Goal: Task Accomplishment & Management: Use online tool/utility

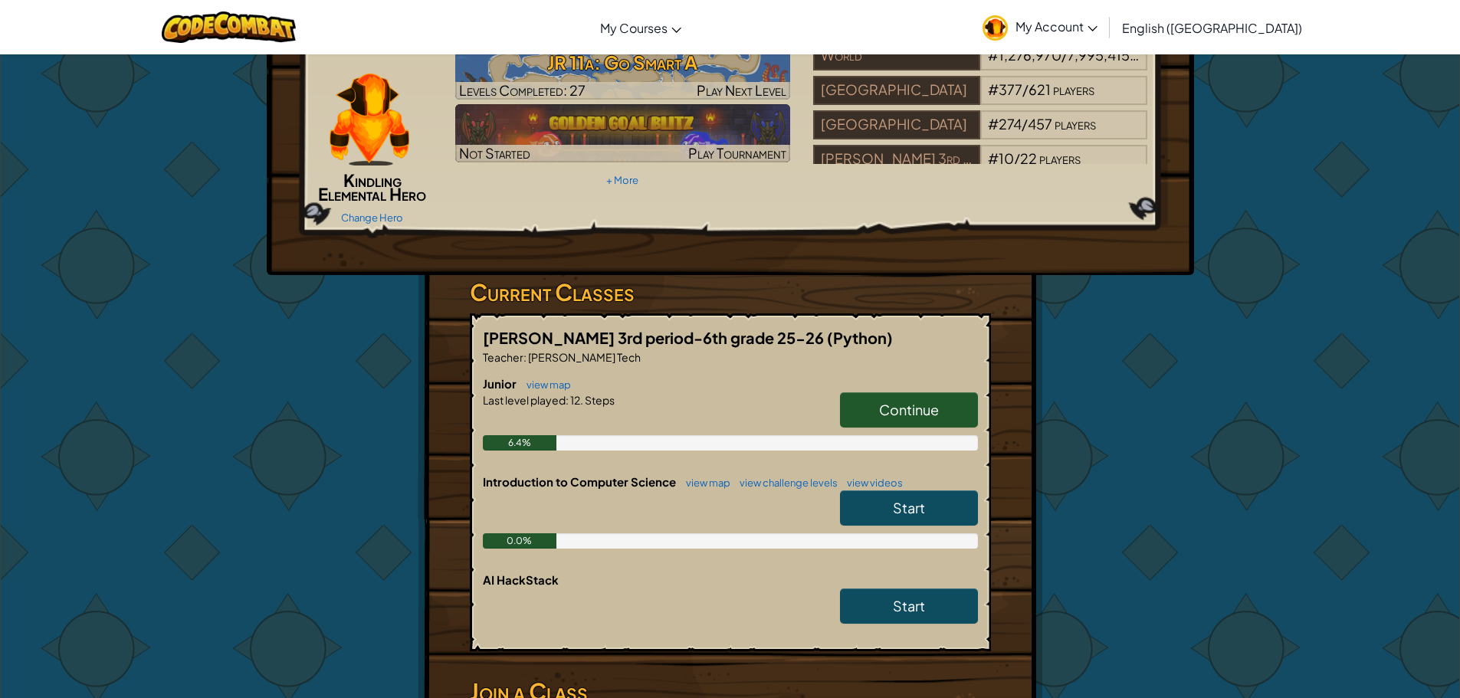
scroll to position [153, 0]
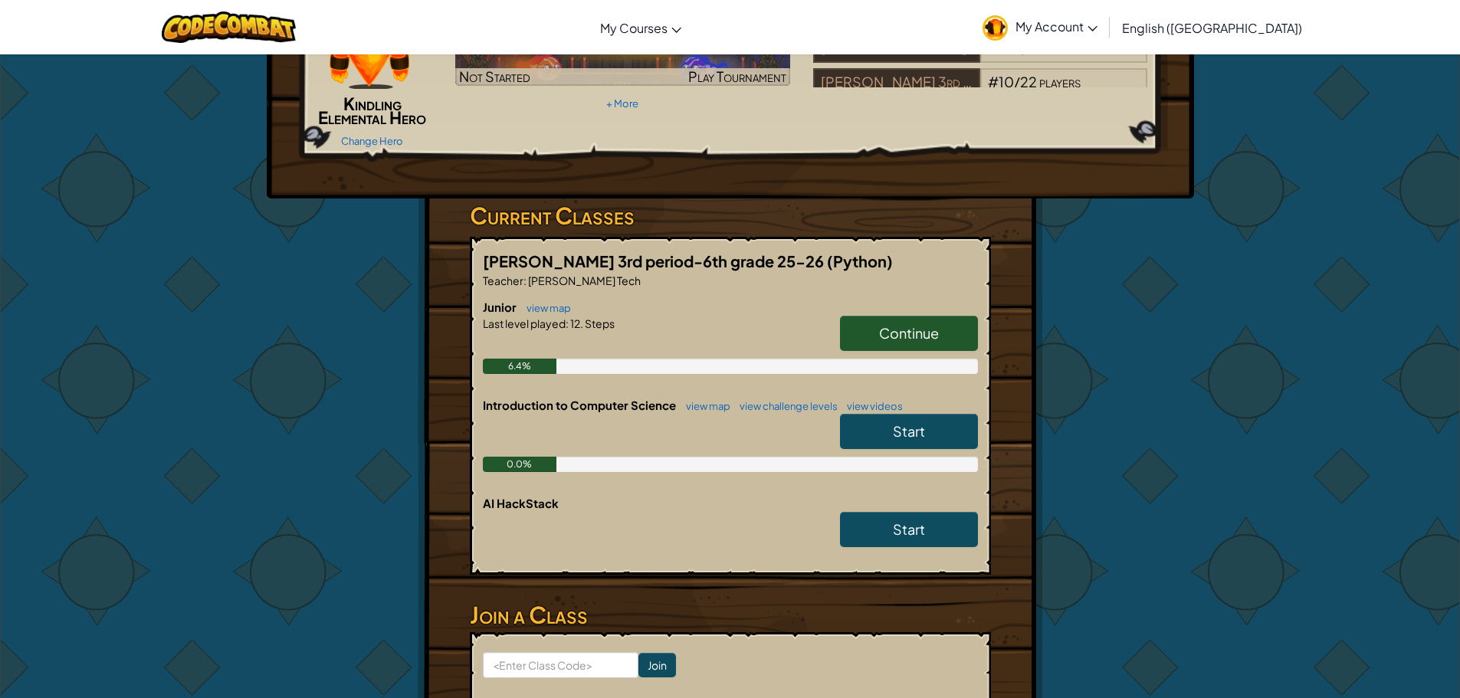
click at [944, 280] on p "Teacher : [PERSON_NAME] Tech" at bounding box center [730, 280] width 495 height 15
click at [947, 328] on link "Continue" at bounding box center [909, 333] width 138 height 35
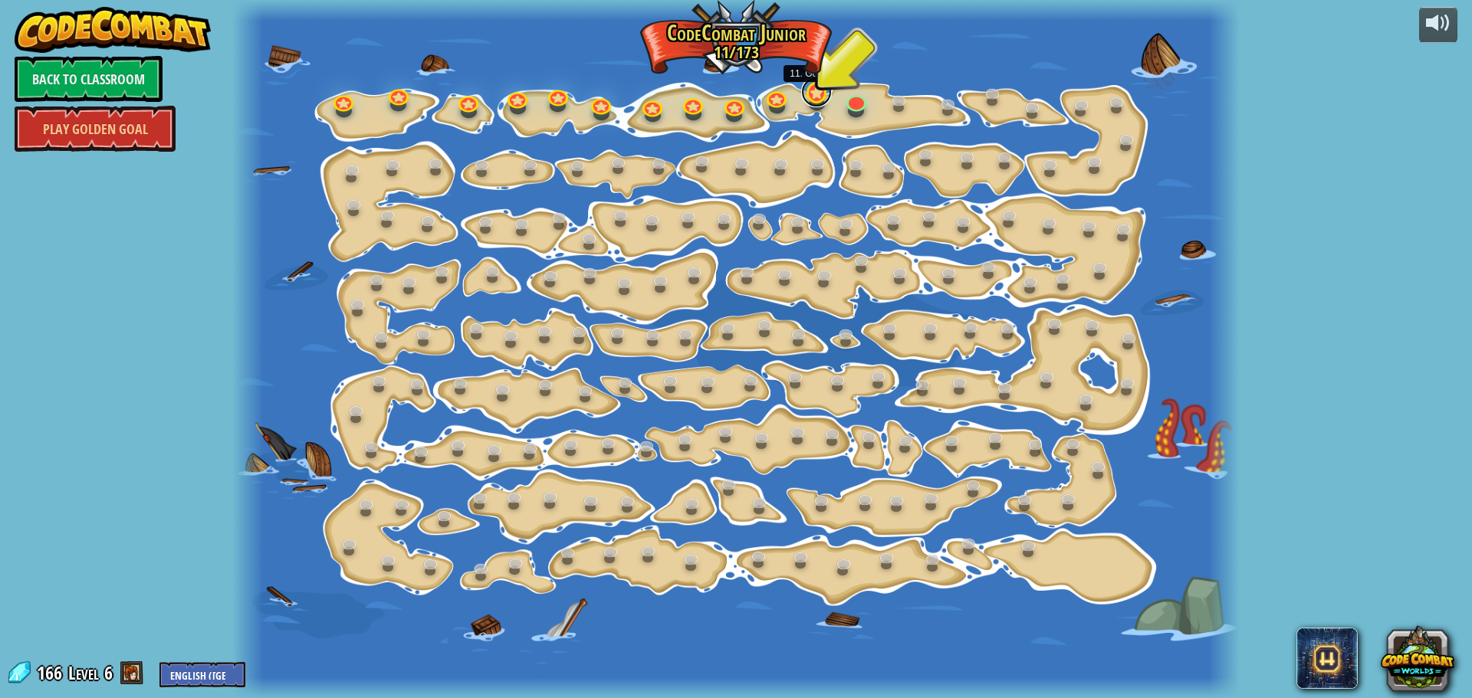
click at [819, 98] on link at bounding box center [816, 92] width 31 height 31
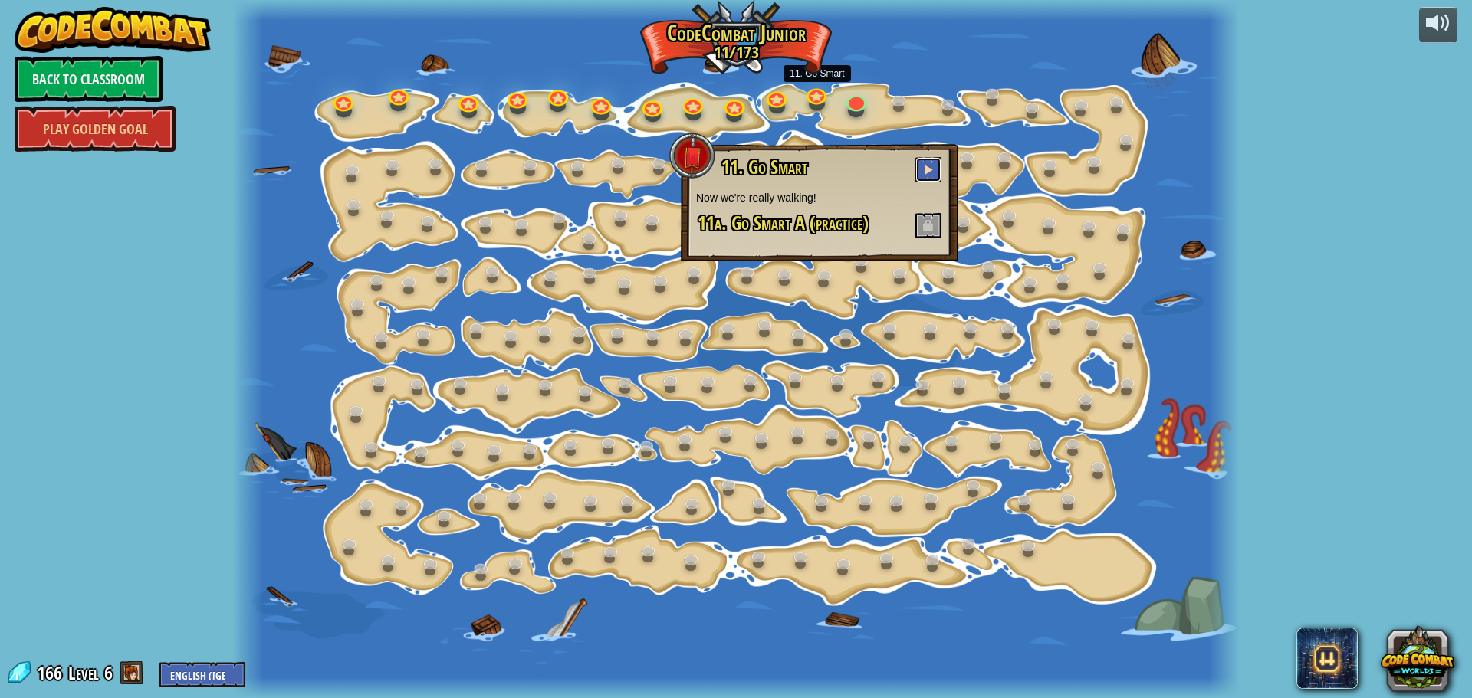
click at [917, 162] on button at bounding box center [928, 169] width 26 height 25
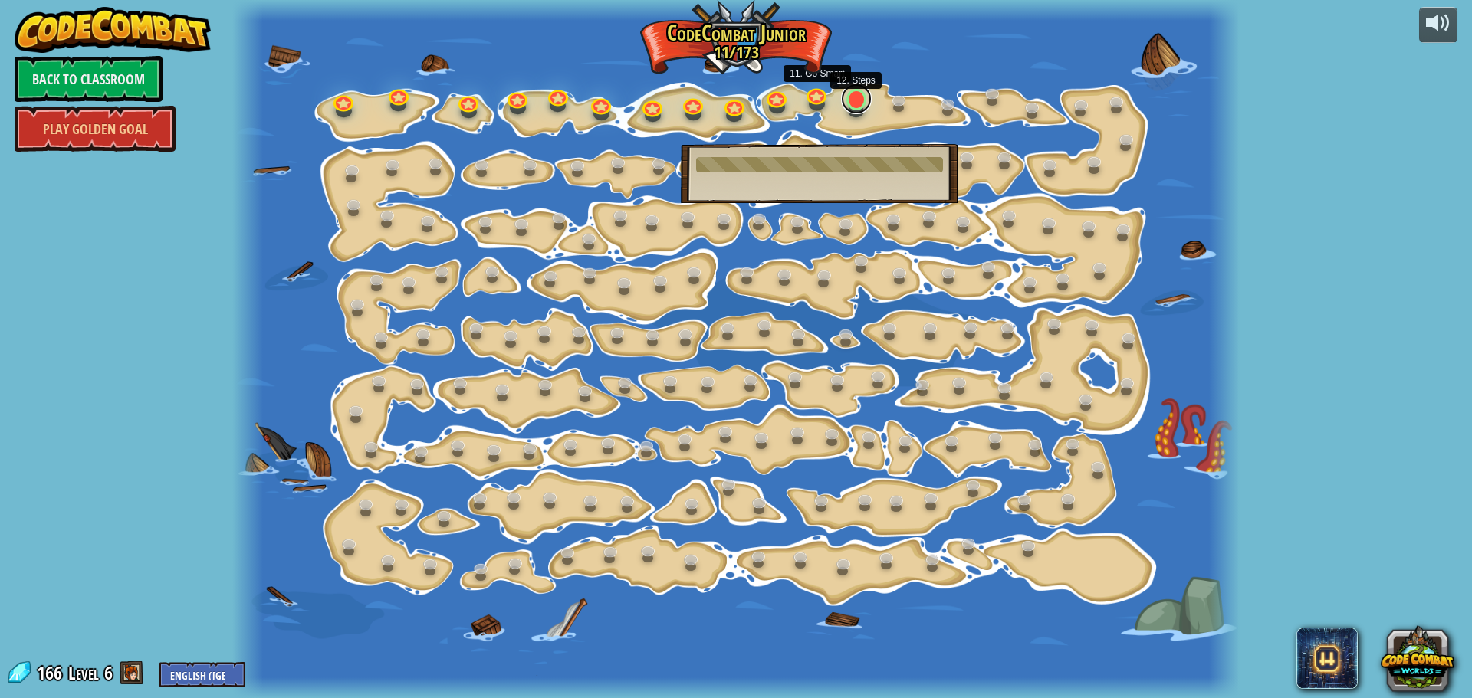
click at [850, 105] on link at bounding box center [856, 99] width 31 height 31
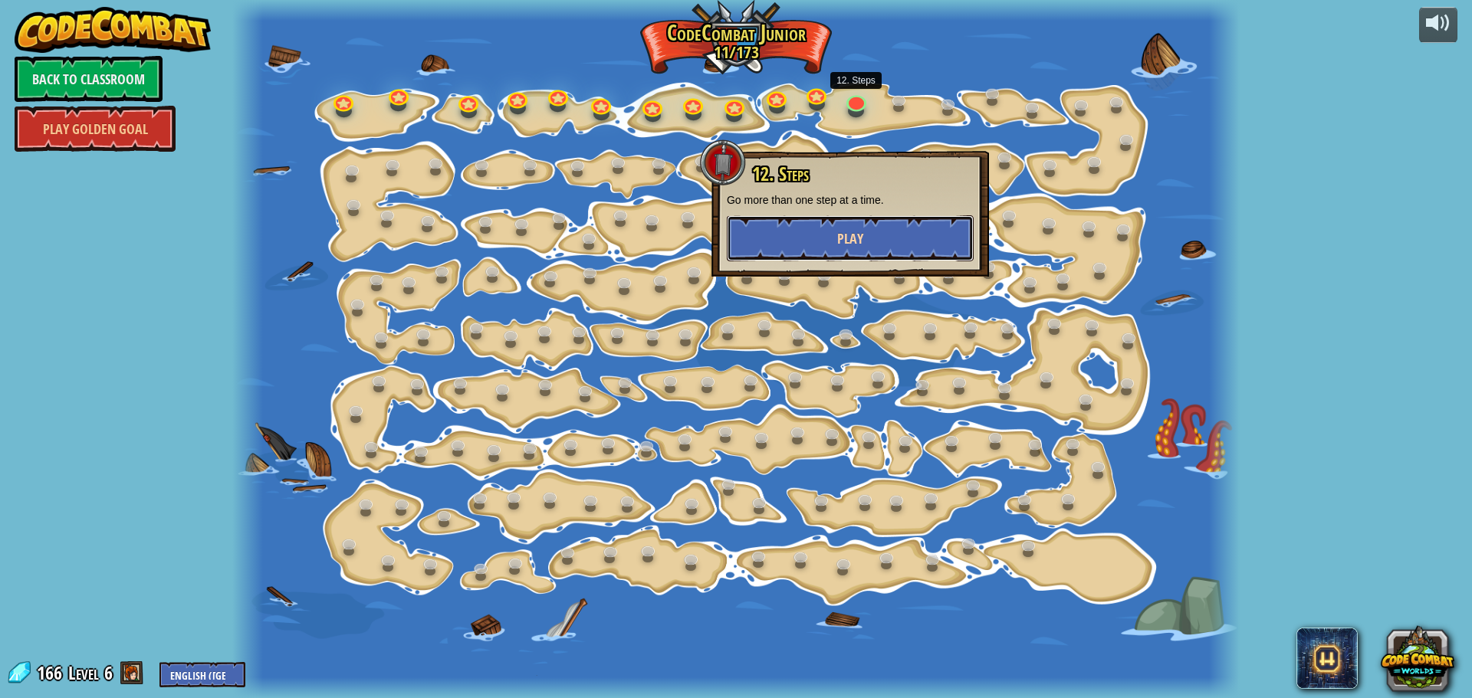
click at [878, 238] on button "Play" at bounding box center [850, 238] width 247 height 46
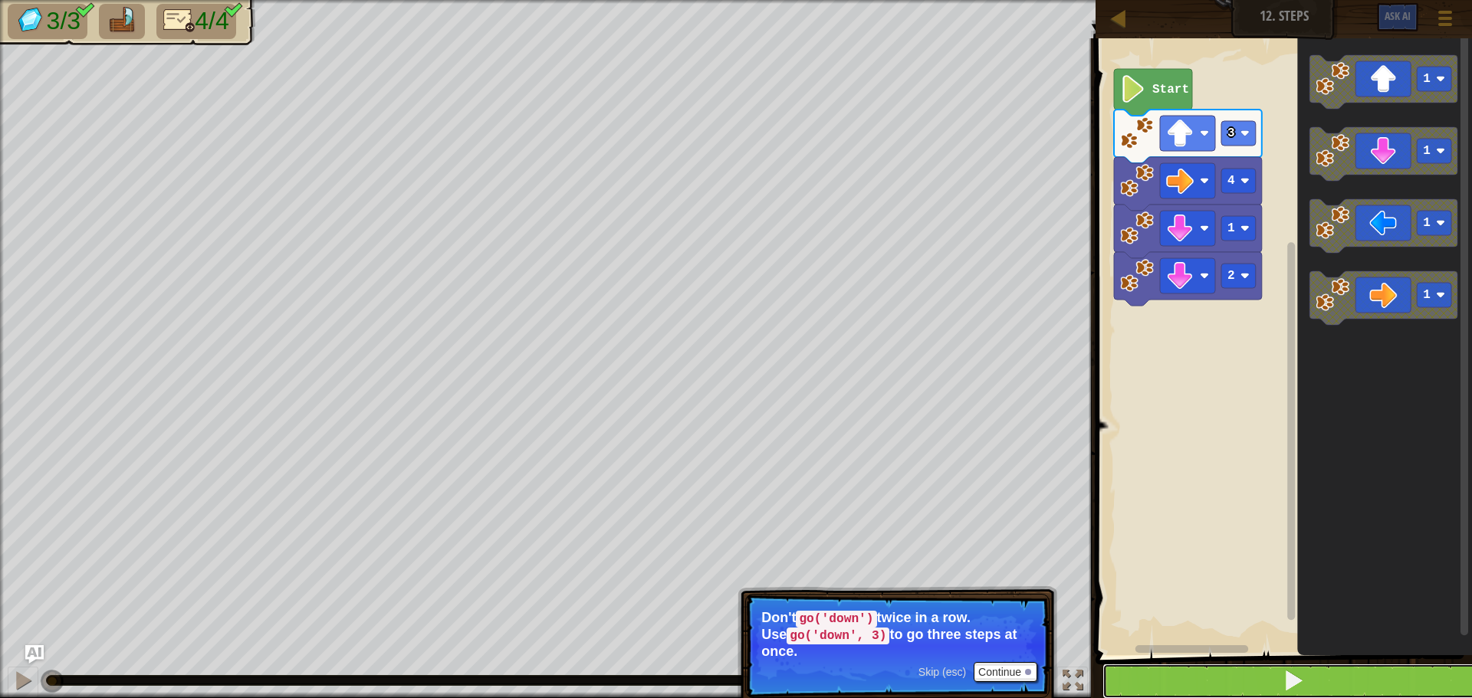
click at [1193, 678] on button at bounding box center [1292, 681] width 381 height 35
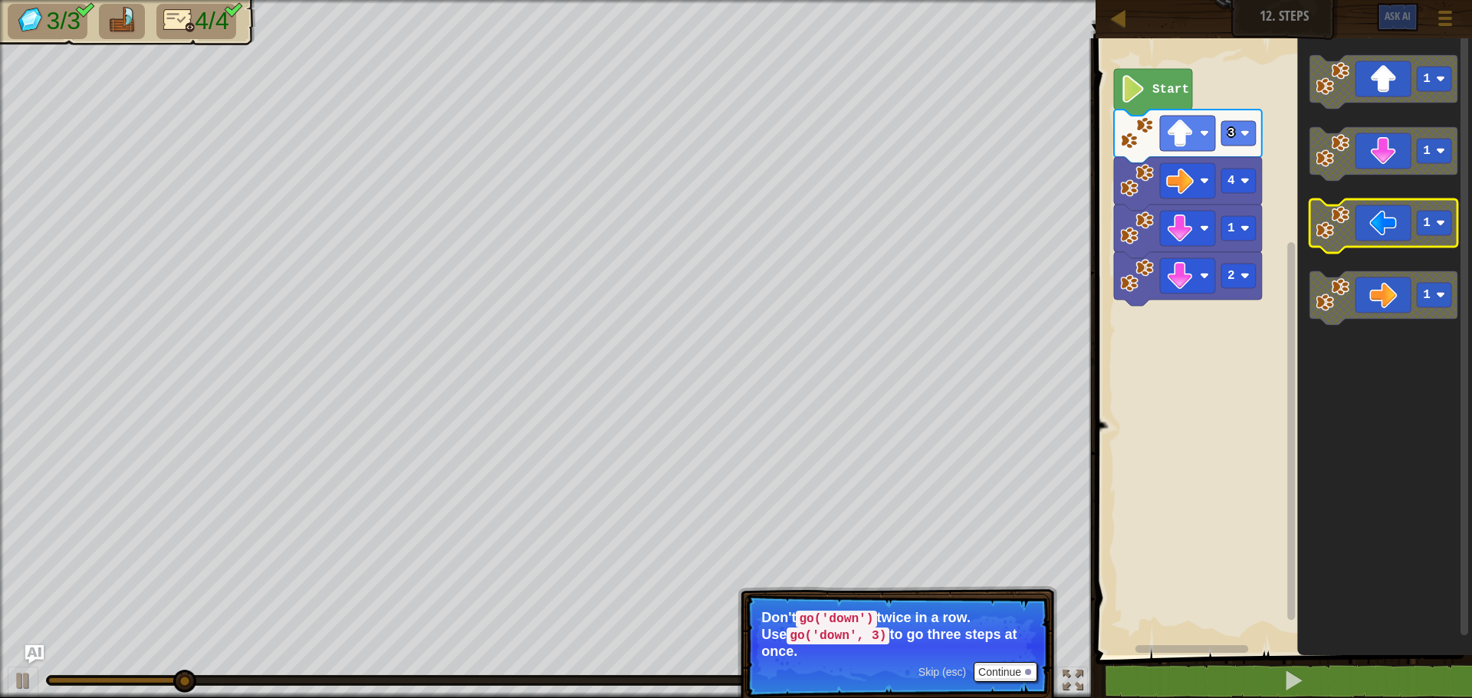
click at [1329, 238] on image "Blockly Workspace" at bounding box center [1332, 223] width 34 height 34
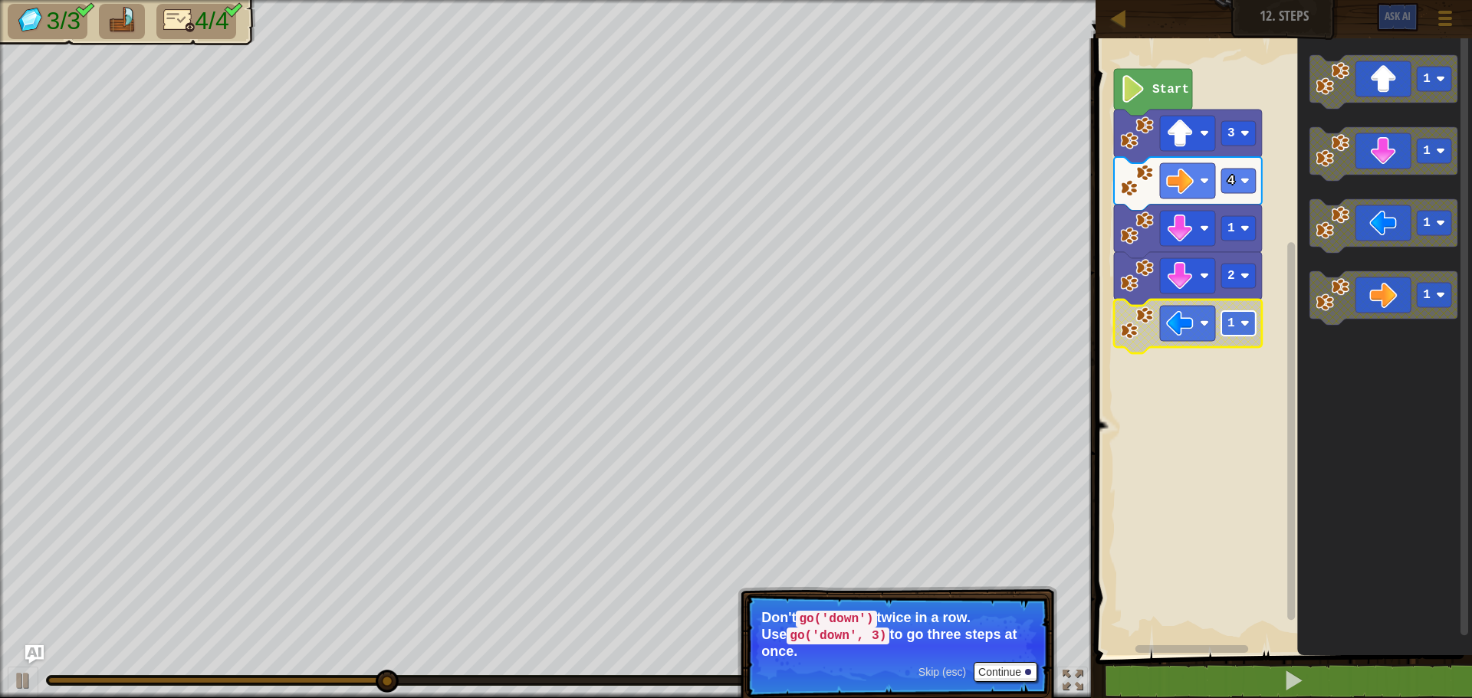
click at [1226, 322] on rect "Blockly Workspace" at bounding box center [1238, 323] width 34 height 25
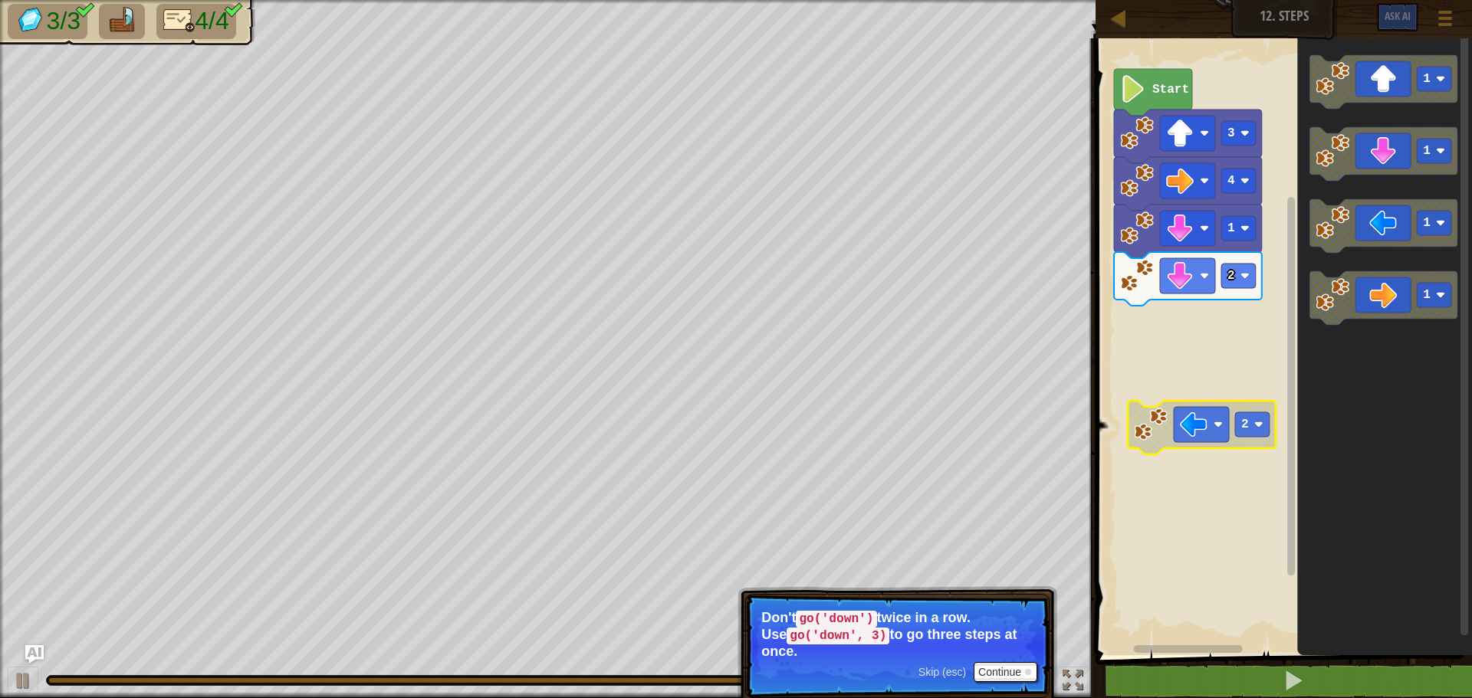
click at [1138, 451] on rect "Blockly Workspace" at bounding box center [1281, 343] width 381 height 625
click at [1147, 400] on rect "Blockly Workspace" at bounding box center [1281, 343] width 381 height 625
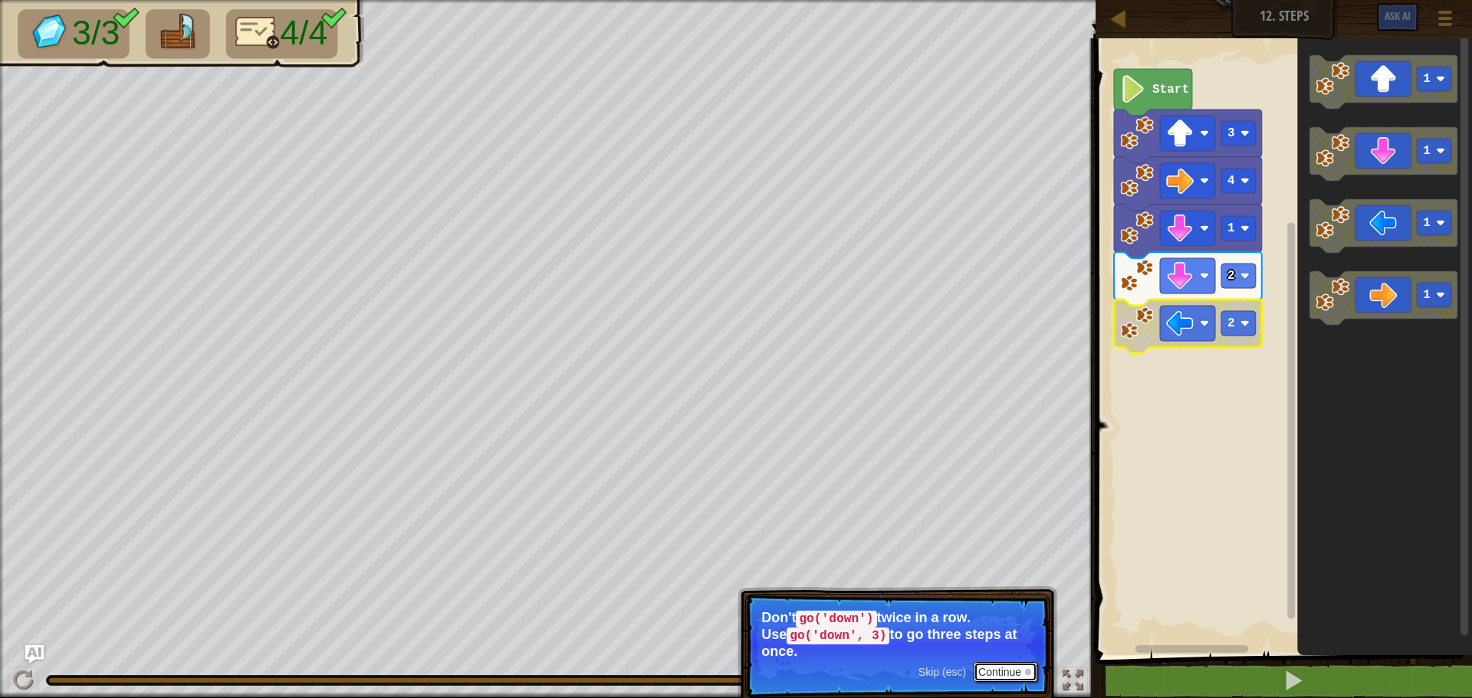
click at [1012, 662] on button "Continue" at bounding box center [1005, 672] width 64 height 20
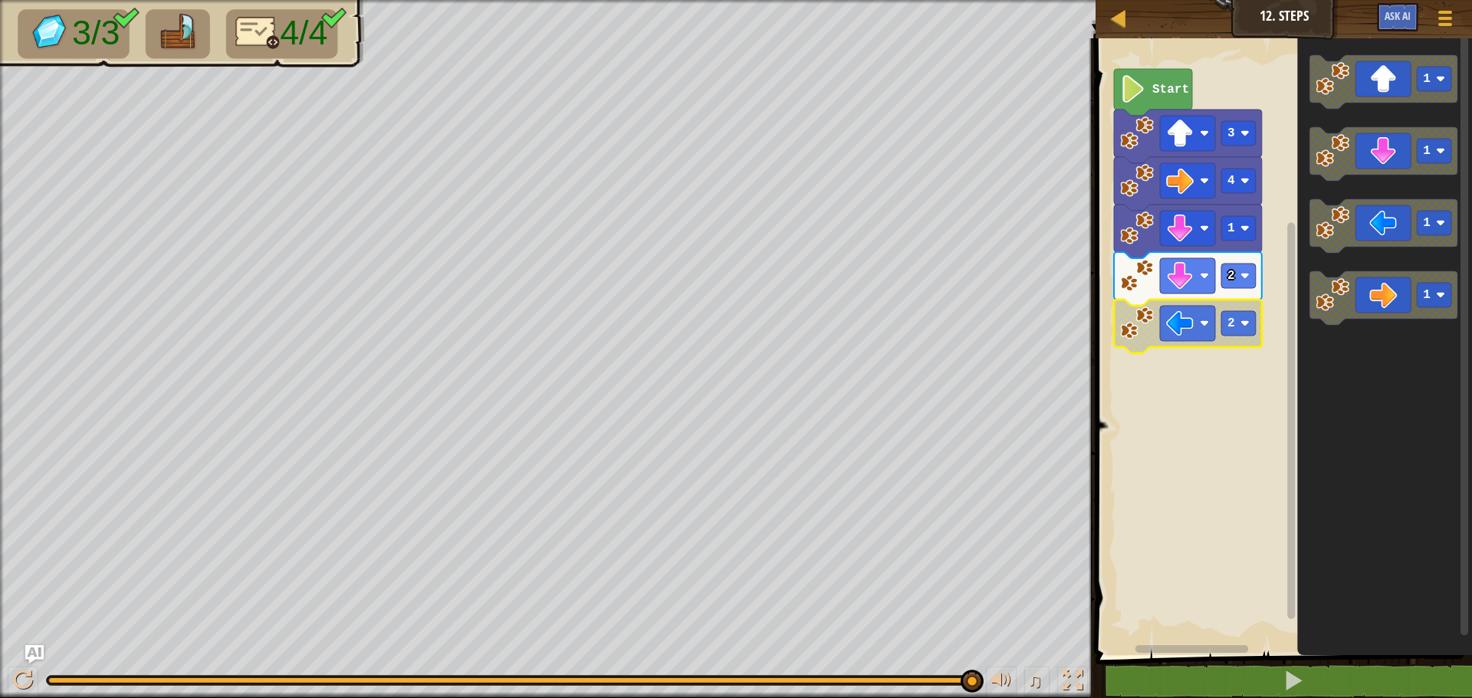
click at [1165, 304] on icon "Blockly Workspace" at bounding box center [1188, 327] width 148 height 54
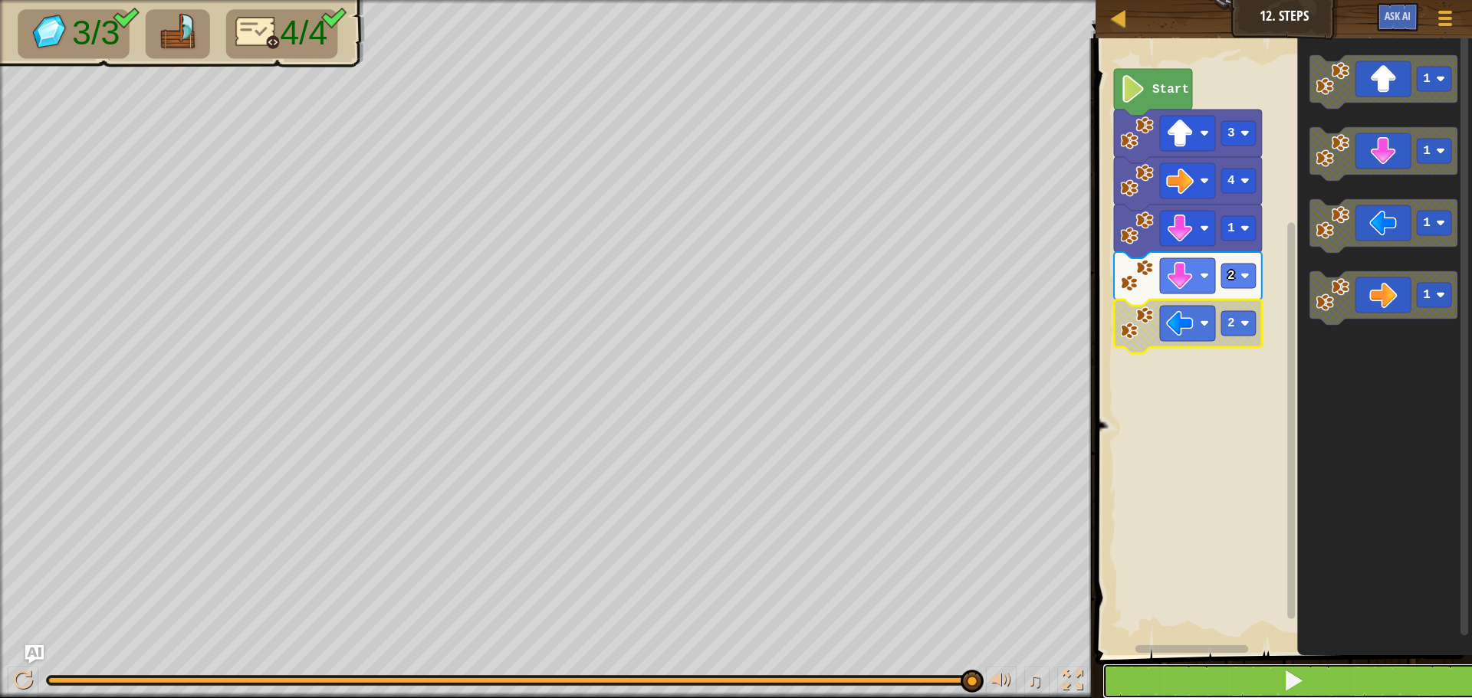
click at [1168, 681] on button at bounding box center [1292, 681] width 381 height 35
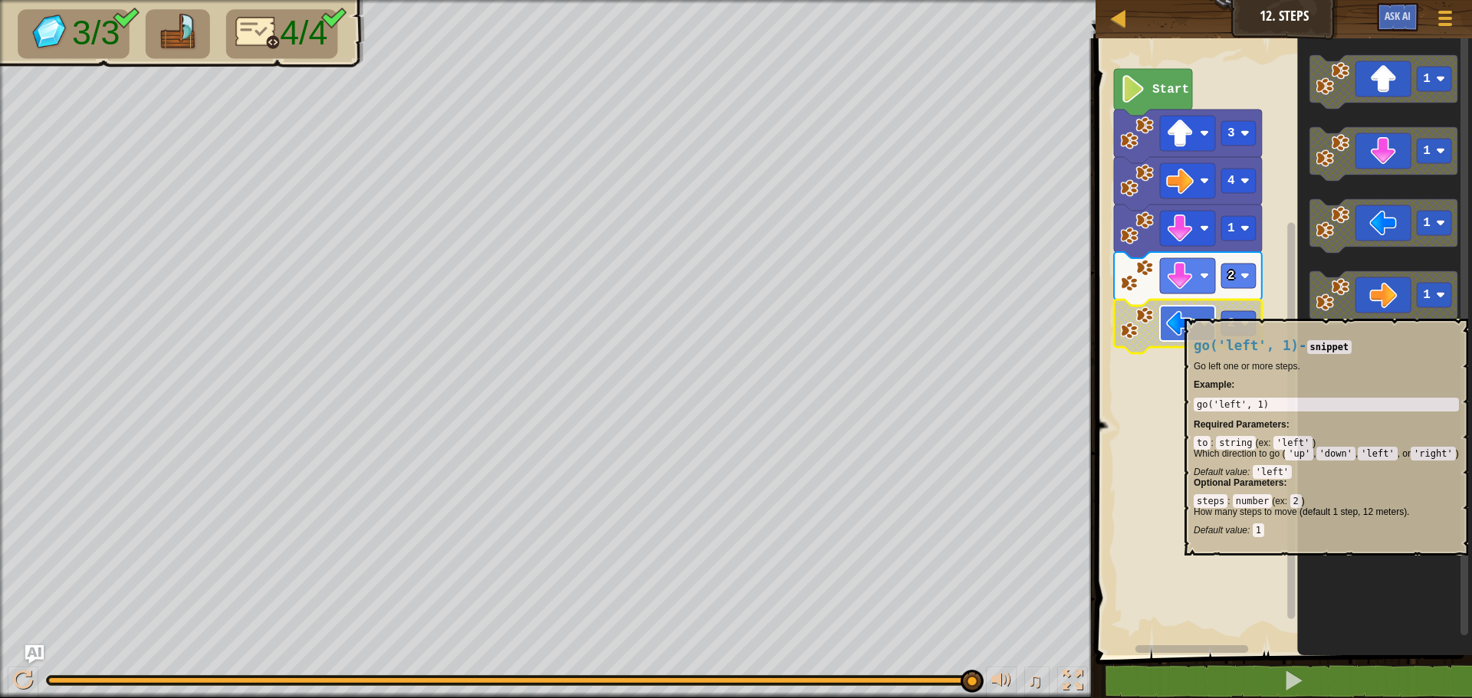
click at [1193, 311] on image "Blockly Workspace" at bounding box center [1180, 324] width 28 height 28
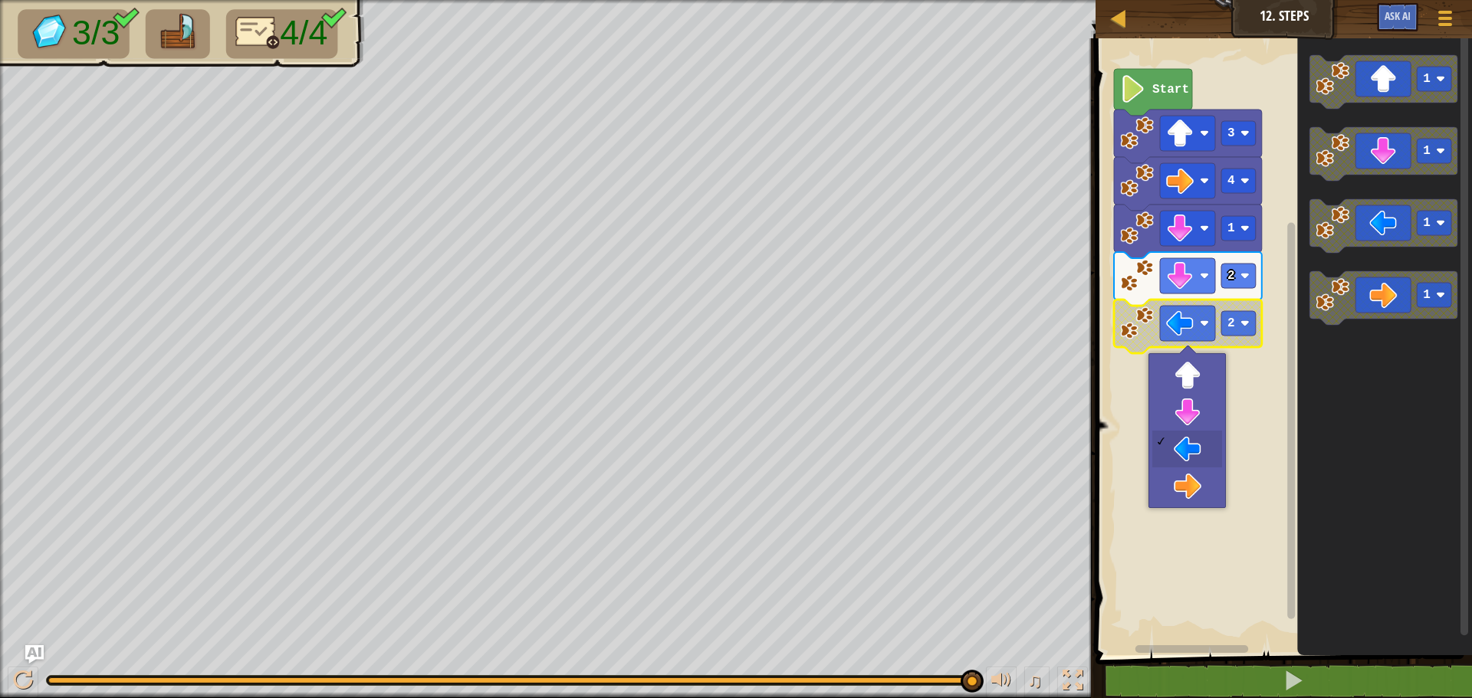
click at [1293, 402] on rect "Blockly Workspace" at bounding box center [1291, 421] width 8 height 396
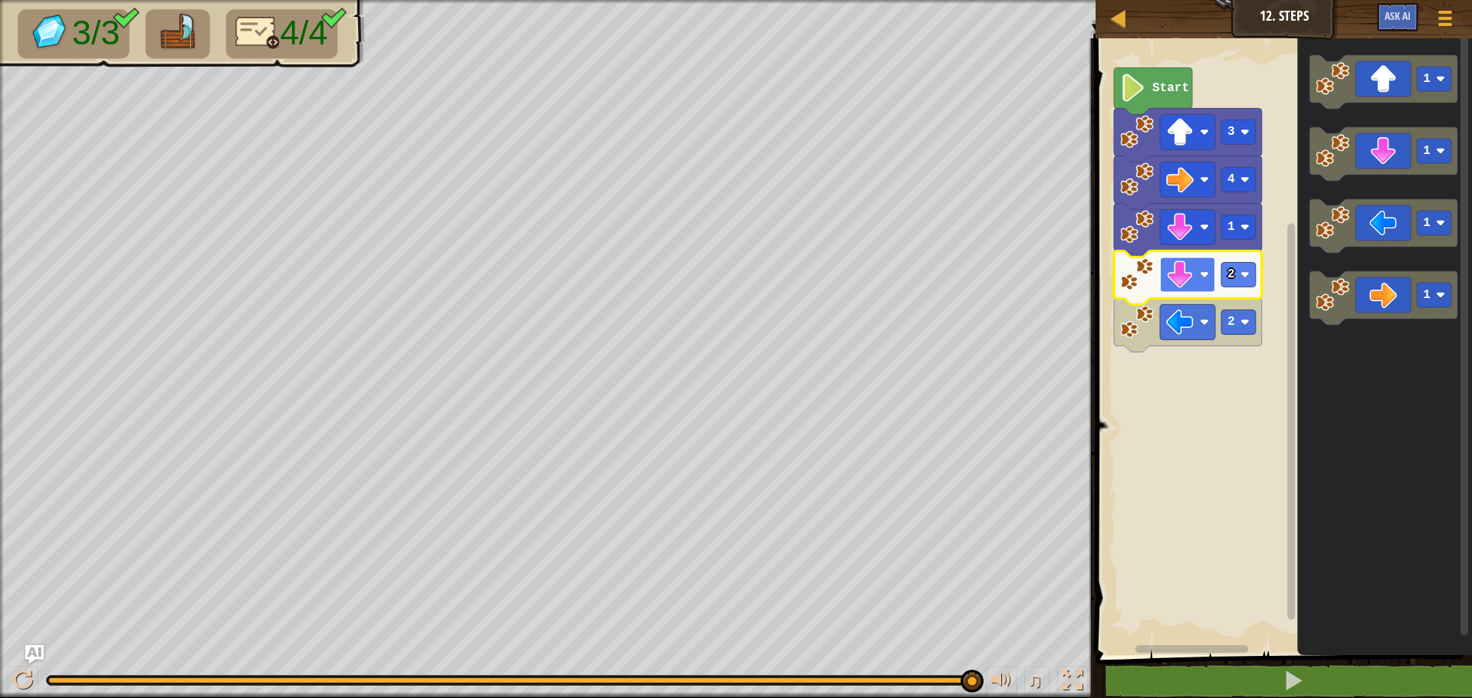
click at [1177, 270] on image "Blockly Workspace" at bounding box center [1180, 275] width 28 height 28
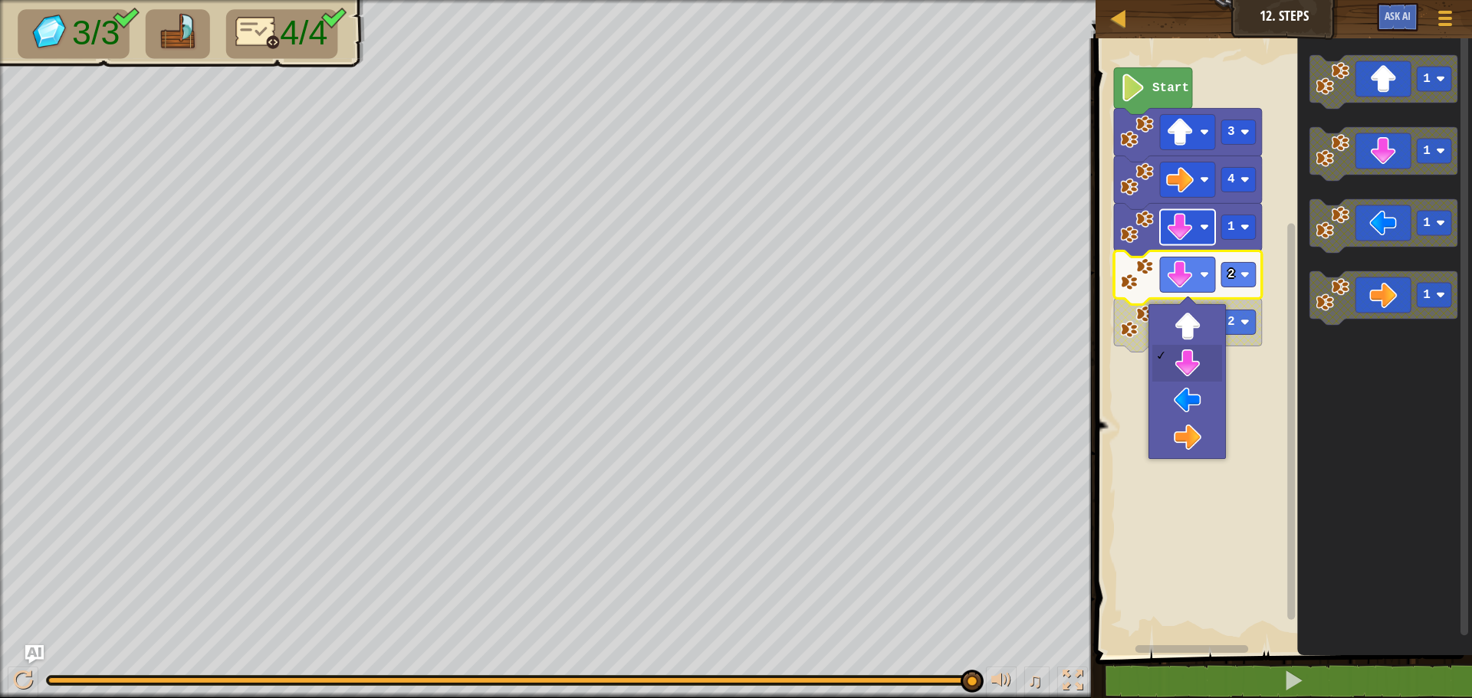
click at [1177, 225] on image "Blockly Workspace" at bounding box center [1180, 227] width 28 height 28
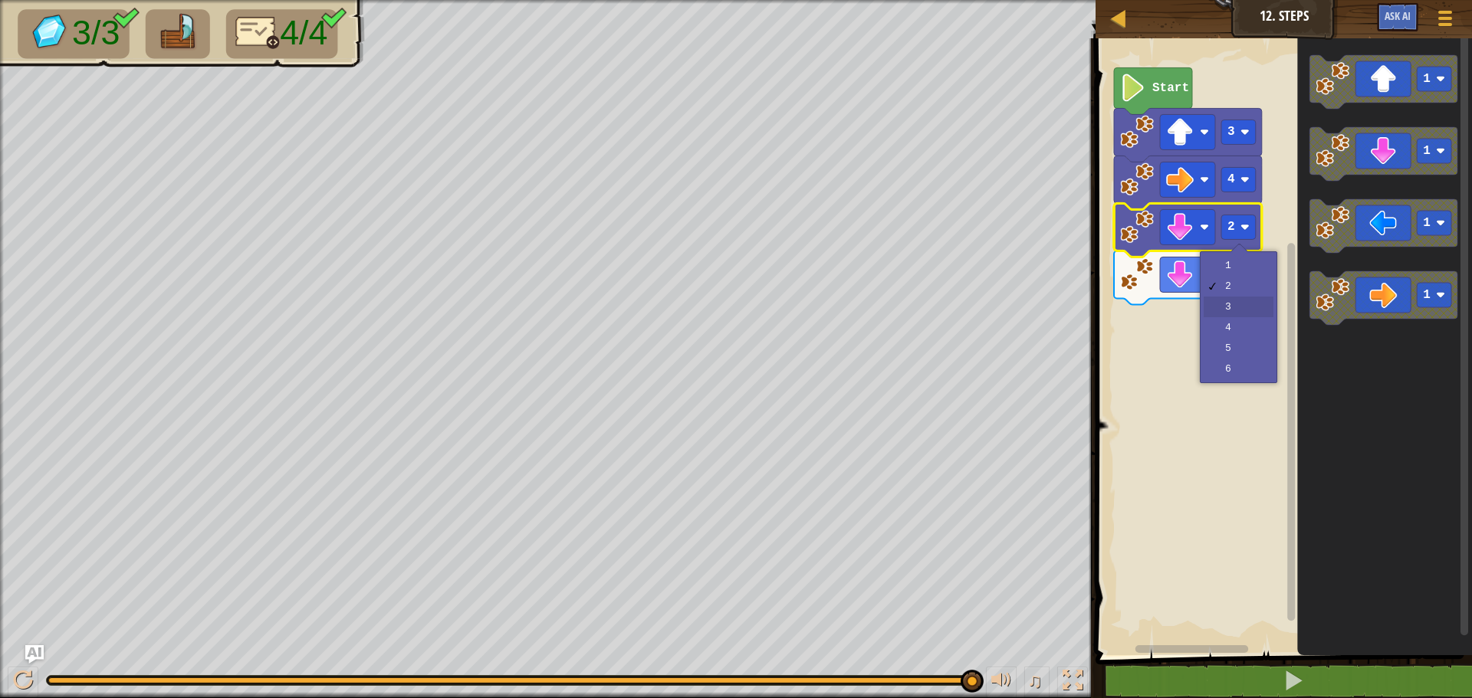
drag, startPoint x: 1217, startPoint y: 300, endPoint x: 1199, endPoint y: 312, distance: 22.1
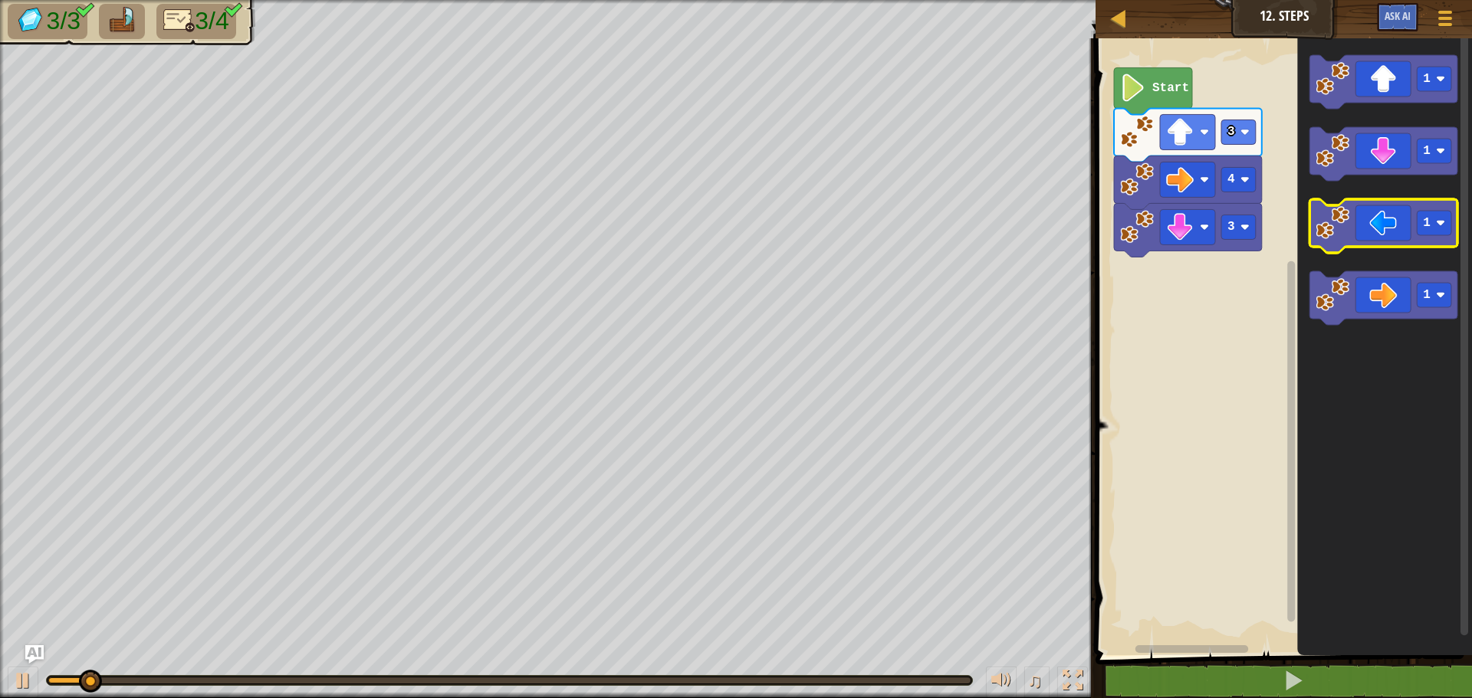
click at [1343, 226] on g "1" at bounding box center [1383, 226] width 148 height 54
click at [1341, 227] on image "Blockly Workspace" at bounding box center [1332, 223] width 34 height 34
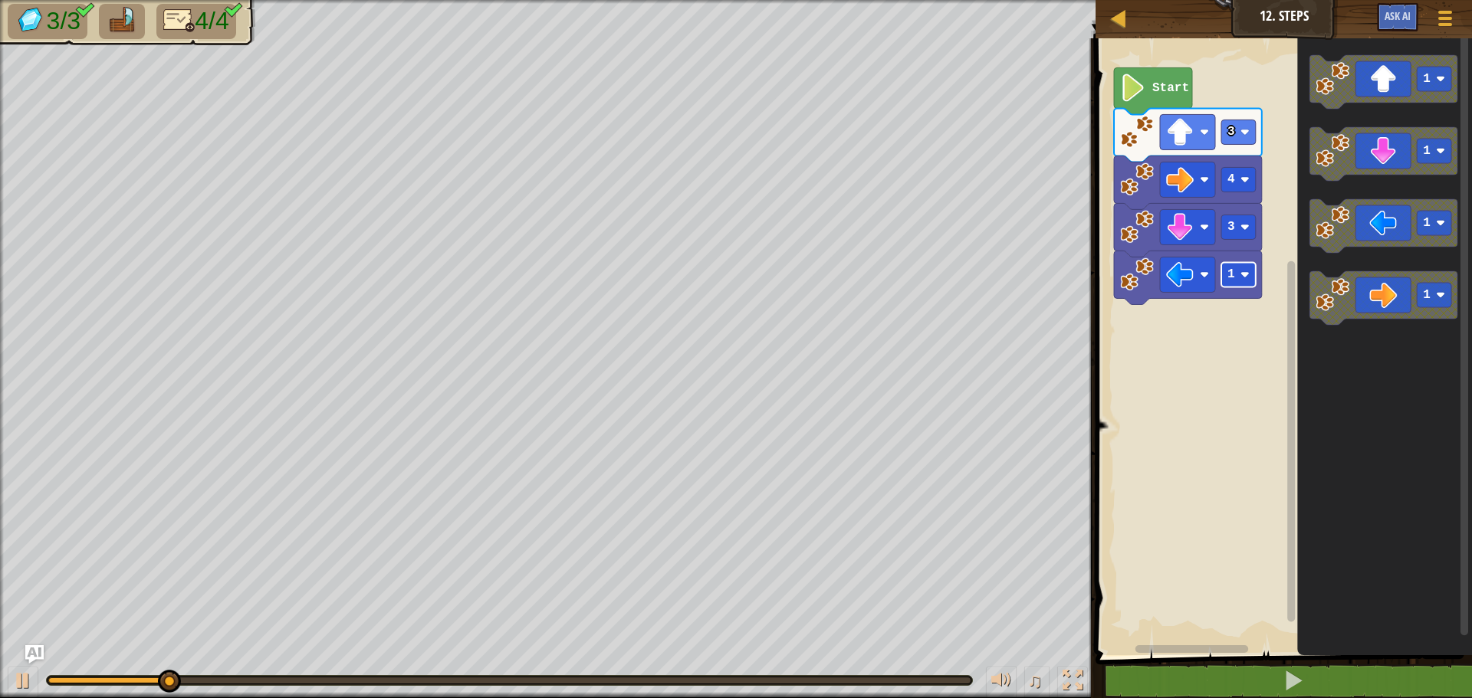
click at [1248, 284] on rect "Blockly Workspace" at bounding box center [1238, 274] width 34 height 25
